Goal: Navigation & Orientation: Go to known website

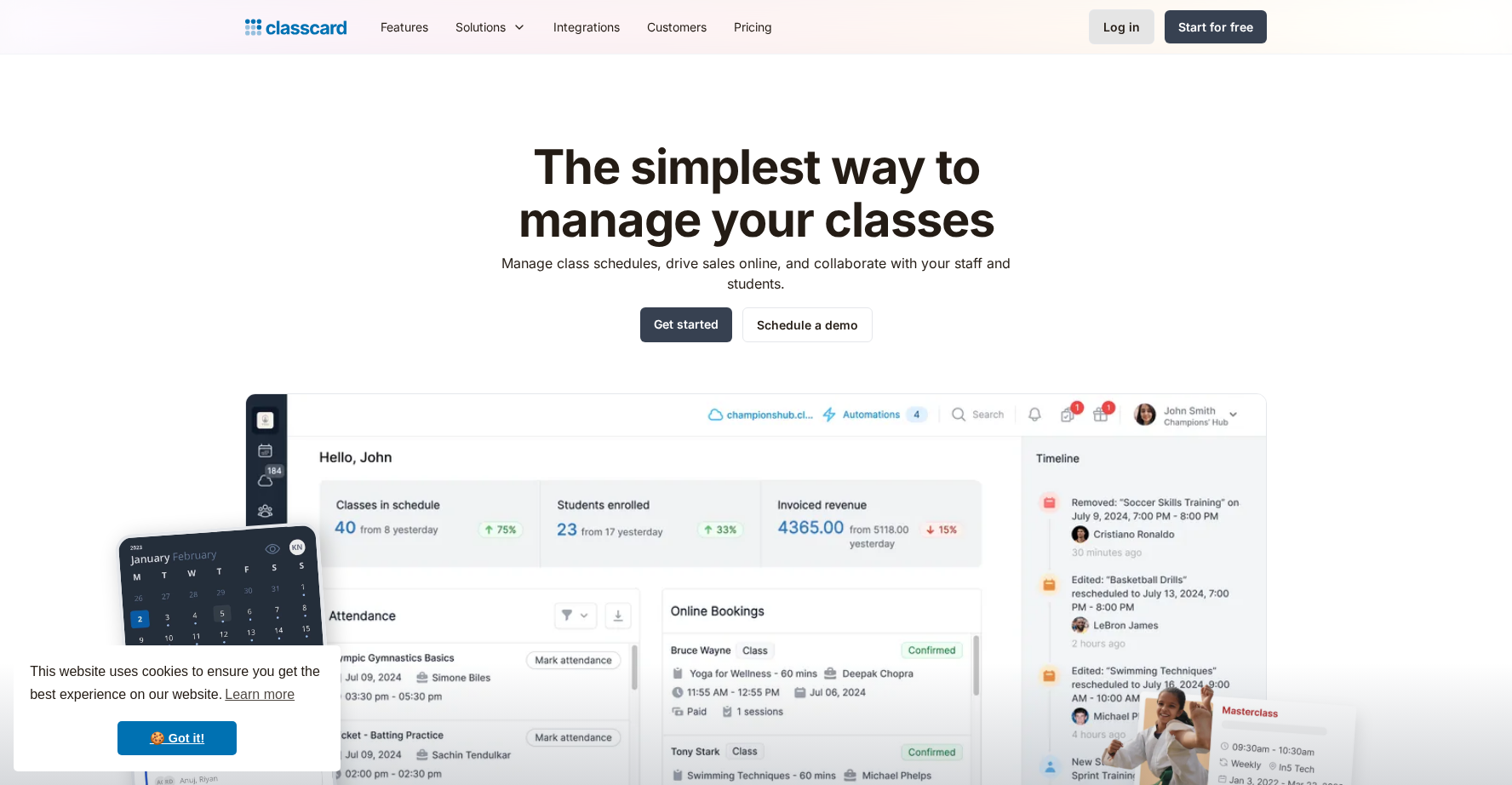
click at [1123, 31] on div "Log in" at bounding box center [1121, 27] width 36 height 18
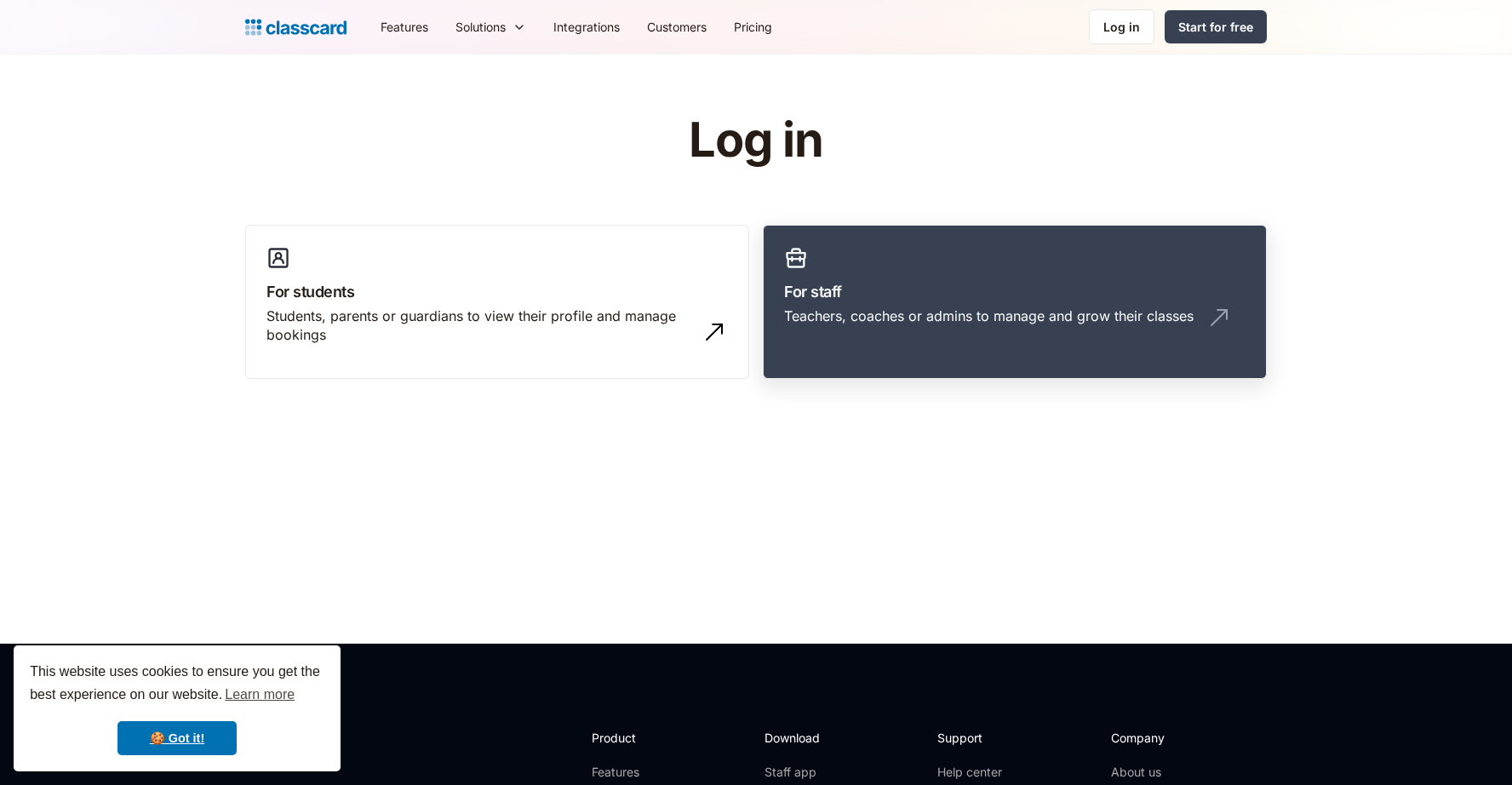
click at [1012, 338] on div "Teachers, coaches or admins to manage and grow their classes" at bounding box center [1015, 322] width 462 height 32
